Goal: Feedback & Contribution: Submit feedback/report problem

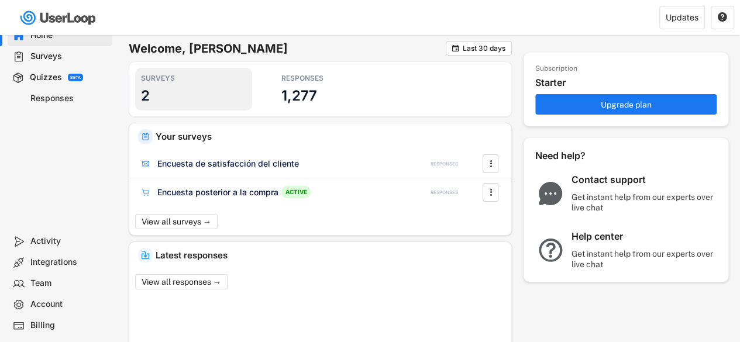
click at [158, 92] on div "SURVEYS 2" at bounding box center [193, 89] width 117 height 43
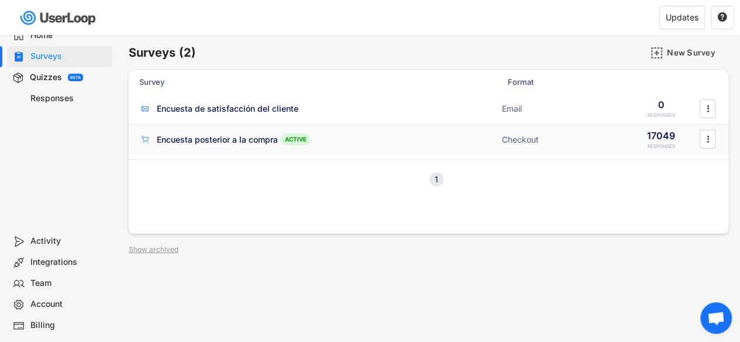
click at [249, 142] on div "Encuesta posterior a la compra" at bounding box center [217, 140] width 121 height 12
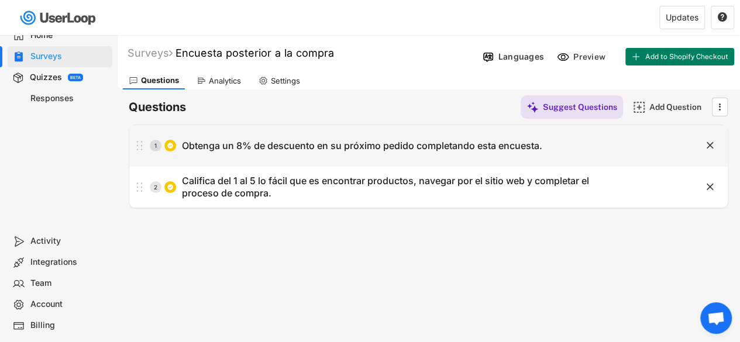
click at [417, 143] on div "Obtenga un 8% de descuento en su próximo pedido completando esta encuesta." at bounding box center [362, 146] width 361 height 12
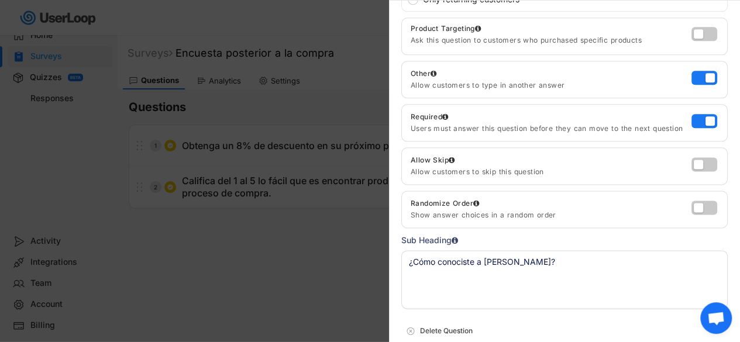
scroll to position [727, 0]
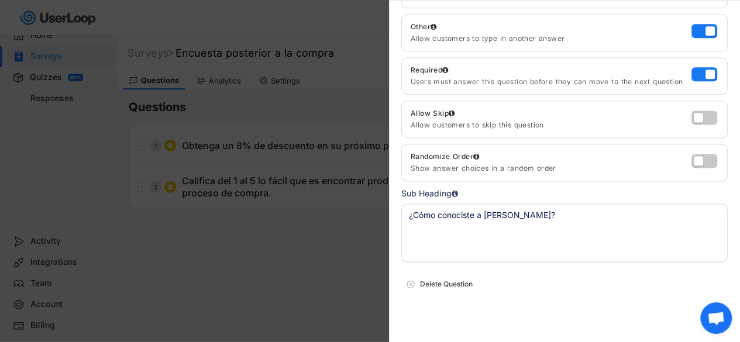
click at [514, 243] on textarea "¿Cómo conociste a [PERSON_NAME]?" at bounding box center [565, 233] width 327 height 59
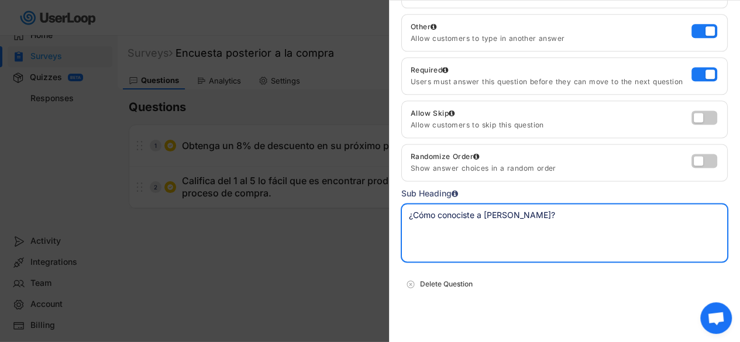
click at [514, 243] on textarea "¿Cómo conociste a [PERSON_NAME]?" at bounding box center [565, 233] width 327 height 59
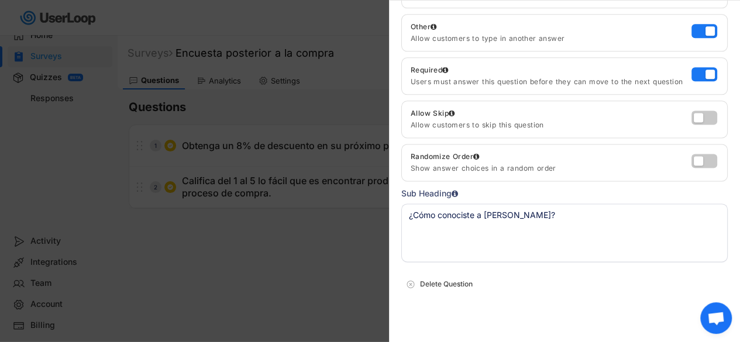
click at [317, 262] on div at bounding box center [370, 171] width 740 height 342
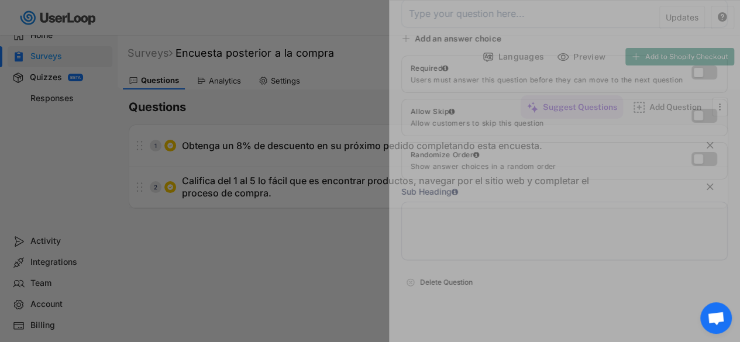
scroll to position [54, 0]
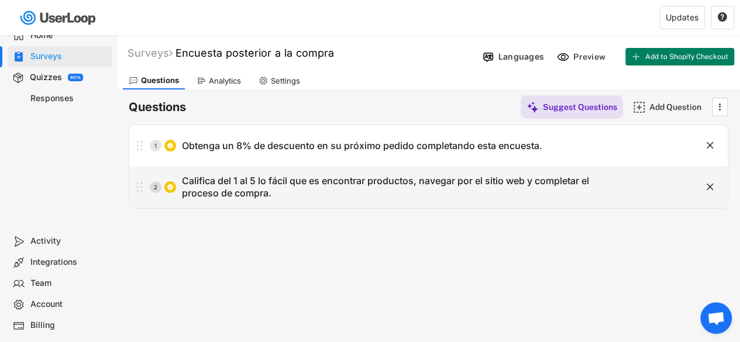
click at [472, 189] on div "Califica del 1 al 5 lo fácil que es encontrar productos, navegar por el sitio w…" at bounding box center [398, 187] width 432 height 25
type input "Califica del 1 al 5 lo fácil que es encontrar productos, navegar por el sitio w…"
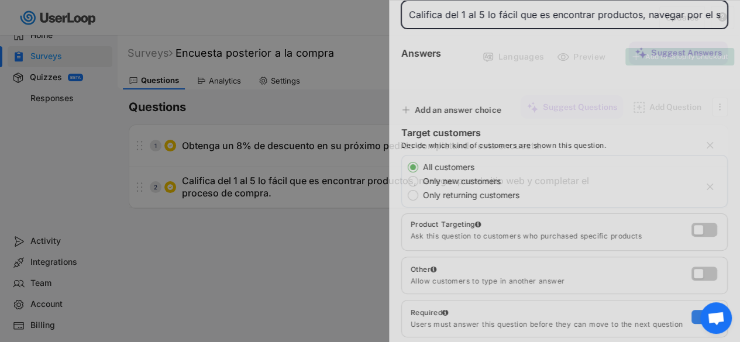
scroll to position [0, 195]
type input "5 - Muy fácil"
type input "4 - Fácil"
type input "3 - Regular"
type input "2 - Difícil"
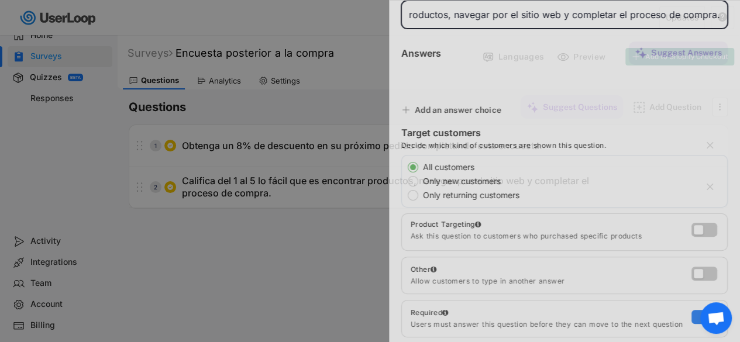
type input "1 - Muy difícil"
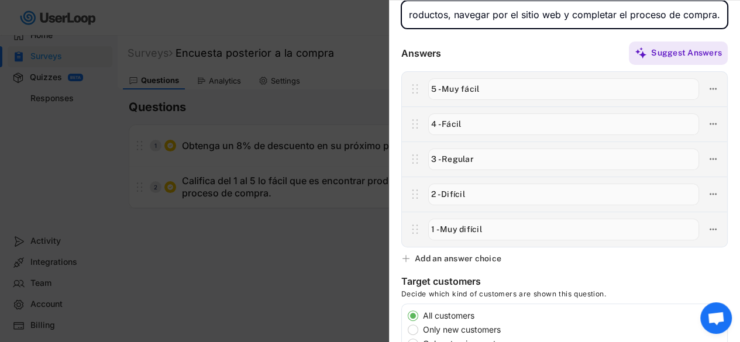
click at [280, 263] on div at bounding box center [370, 171] width 740 height 342
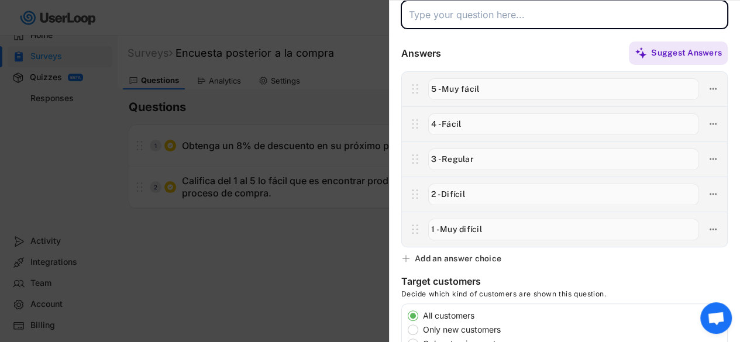
scroll to position [0, 0]
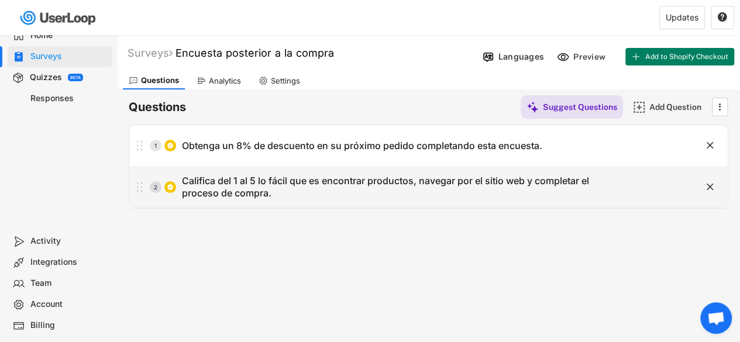
click at [464, 178] on div "Califica del 1 al 5 lo fácil que es encontrar productos, navegar por el sitio w…" at bounding box center [398, 187] width 432 height 25
type input "Califica del 1 al 5 lo fácil que es encontrar productos, navegar por el sitio w…"
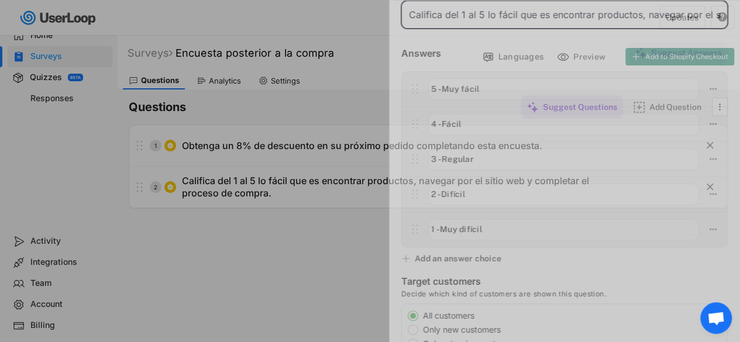
scroll to position [0, 195]
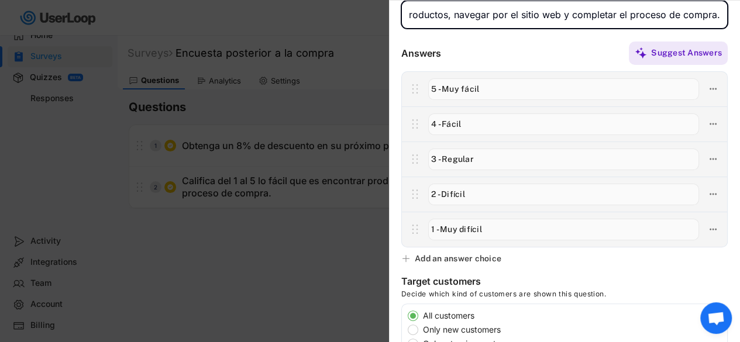
click at [506, 13] on input "input" at bounding box center [565, 15] width 327 height 28
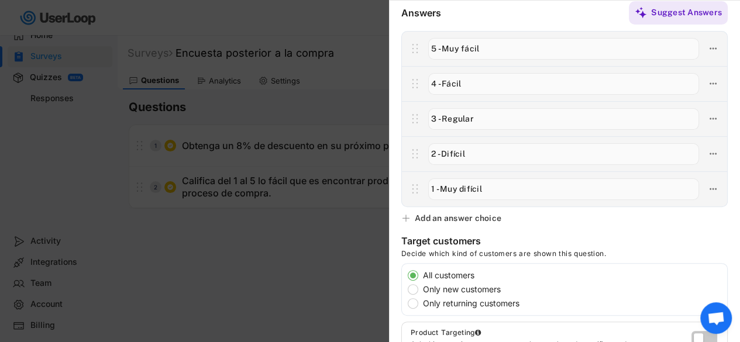
scroll to position [0, 0]
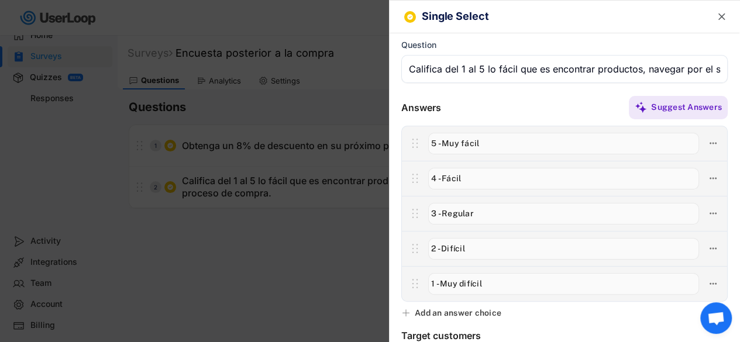
drag, startPoint x: 273, startPoint y: 262, endPoint x: 274, endPoint y: 247, distance: 15.2
click at [273, 262] on div at bounding box center [370, 171] width 740 height 342
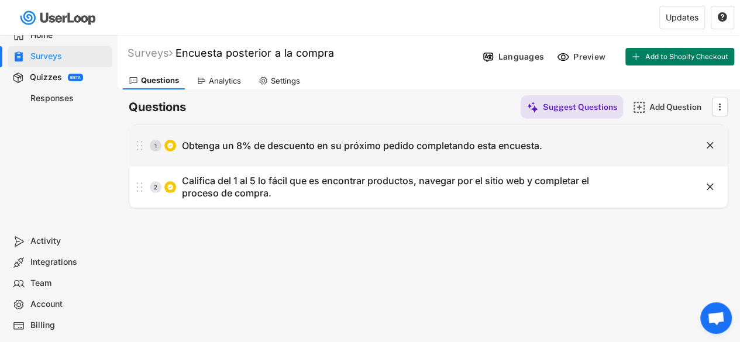
click at [315, 147] on div "Obtenga un 8% de descuento en su próximo pedido completando esta encuesta." at bounding box center [362, 146] width 361 height 12
type input "Obtenga un 8% de descuento en su próximo pedido completando esta encuesta."
type textarea "¿Cómo conociste a [PERSON_NAME]?"
type input "Google"
type input "Amigo/Recomendado"
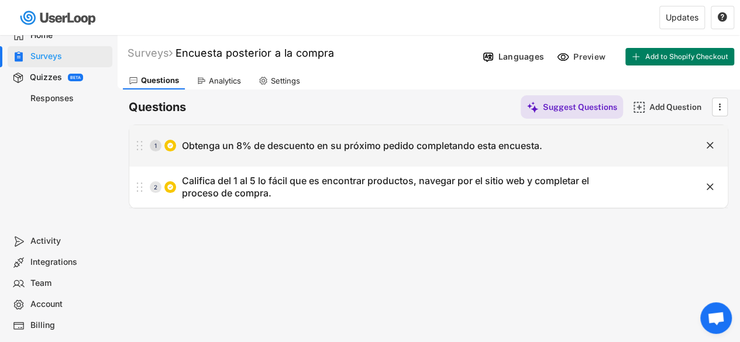
type input "Facebook"
type input "Instagram"
type input "TikTok"
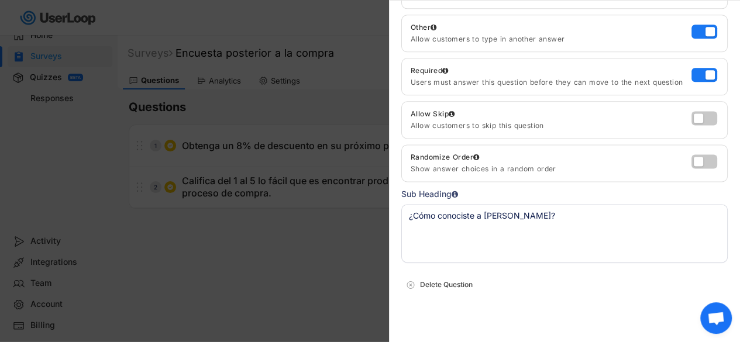
scroll to position [727, 0]
click at [398, 264] on div "Single Select  Question Answers Suggest Answers Add an answer choice Target cu…" at bounding box center [564, 175] width 351 height 351
click at [344, 262] on div at bounding box center [370, 171] width 740 height 342
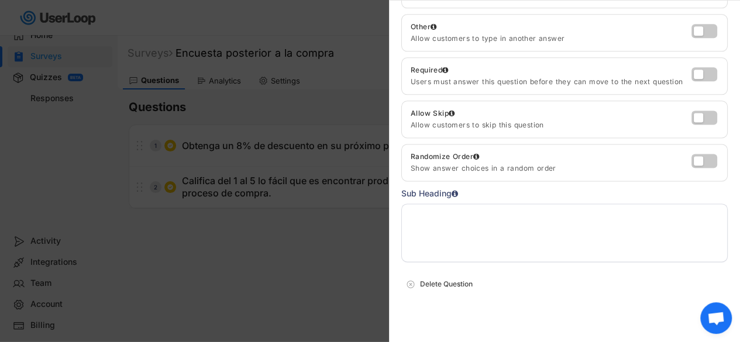
scroll to position [54, 0]
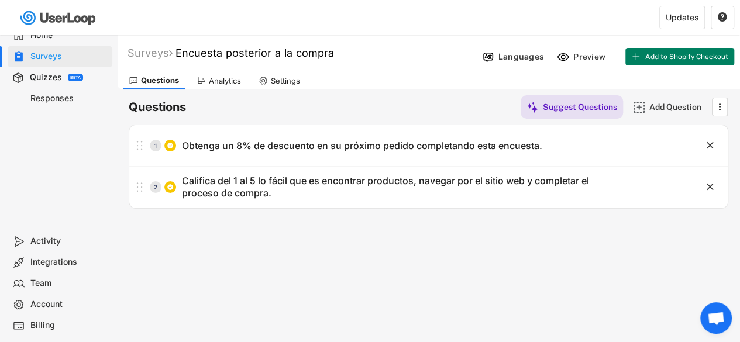
click at [489, 259] on div "Surveys Encuesta posterior a la compra Languages Preview Add to Shopify Checkou…" at bounding box center [428, 317] width 623 height 564
